Goal: Task Accomplishment & Management: Manage account settings

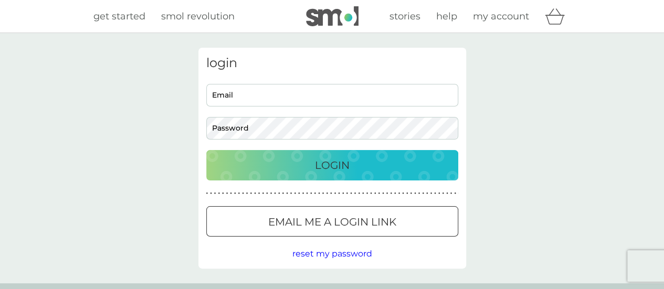
type input "[EMAIL_ADDRESS][DOMAIN_NAME]"
click at [365, 167] on div "Login" at bounding box center [332, 165] width 231 height 17
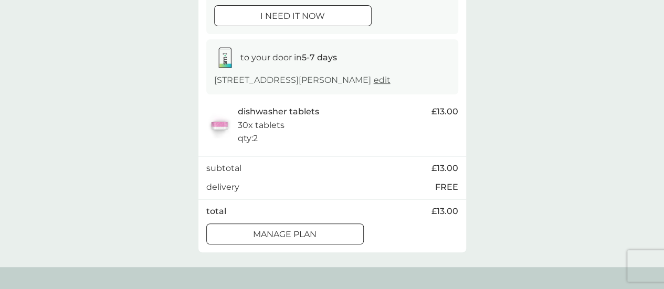
scroll to position [143, 0]
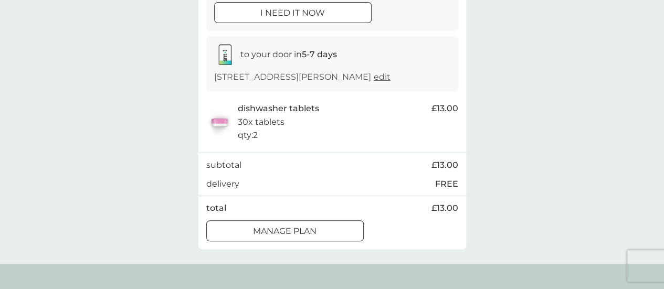
click at [283, 234] on div at bounding box center [285, 231] width 38 height 11
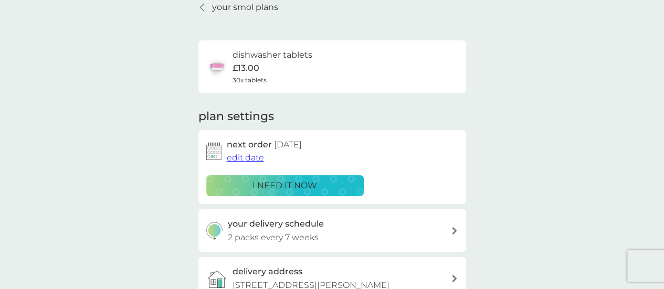
scroll to position [54, 0]
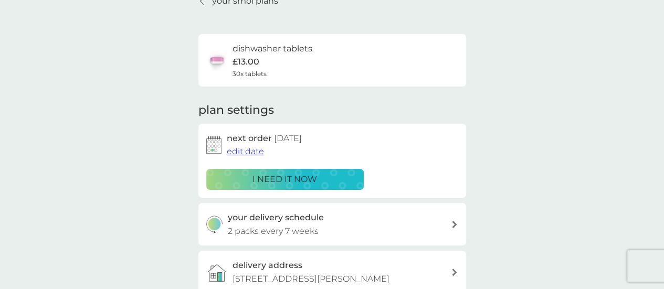
click at [239, 150] on span "edit date" at bounding box center [245, 152] width 37 height 10
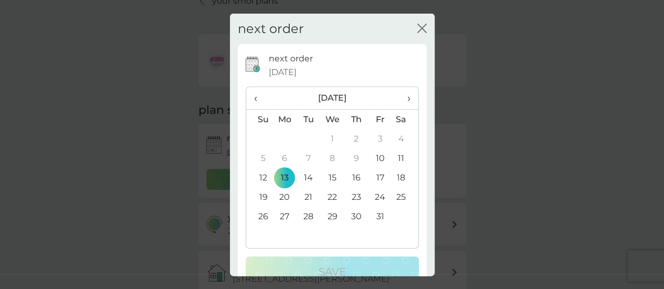
click at [402, 100] on span "›" at bounding box center [405, 98] width 11 height 22
click at [392, 140] on td "1" at bounding box center [405, 138] width 26 height 19
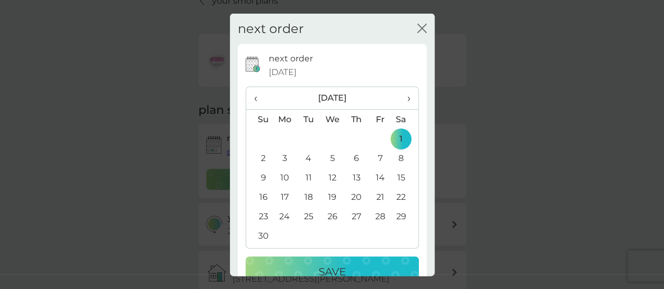
click at [358, 264] on div "Save" at bounding box center [332, 272] width 152 height 17
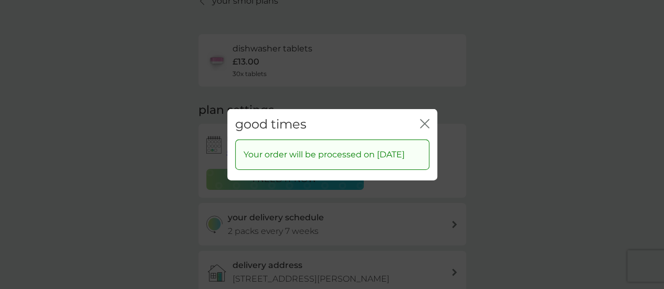
click at [426, 126] on icon "close" at bounding box center [424, 123] width 9 height 9
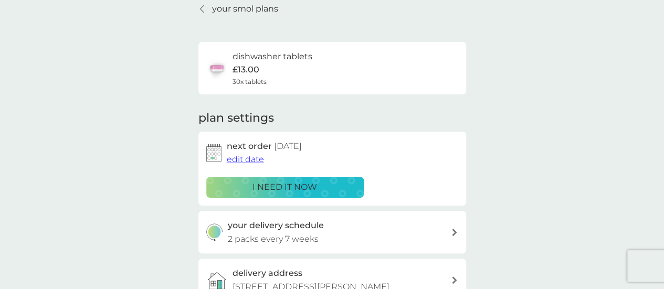
scroll to position [0, 0]
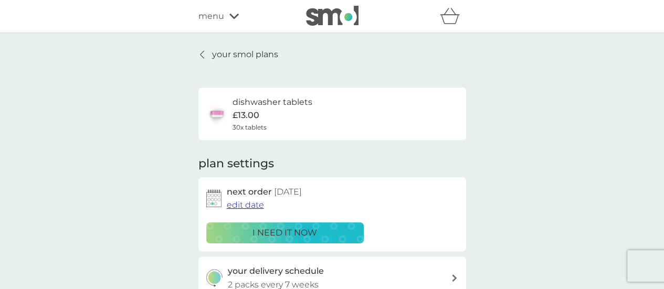
click at [238, 52] on p "your smol plans" at bounding box center [245, 55] width 66 height 14
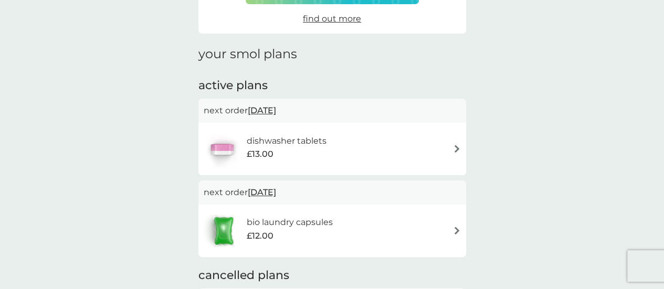
scroll to position [111, 0]
